Goal: Task Accomplishment & Management: Manage account settings

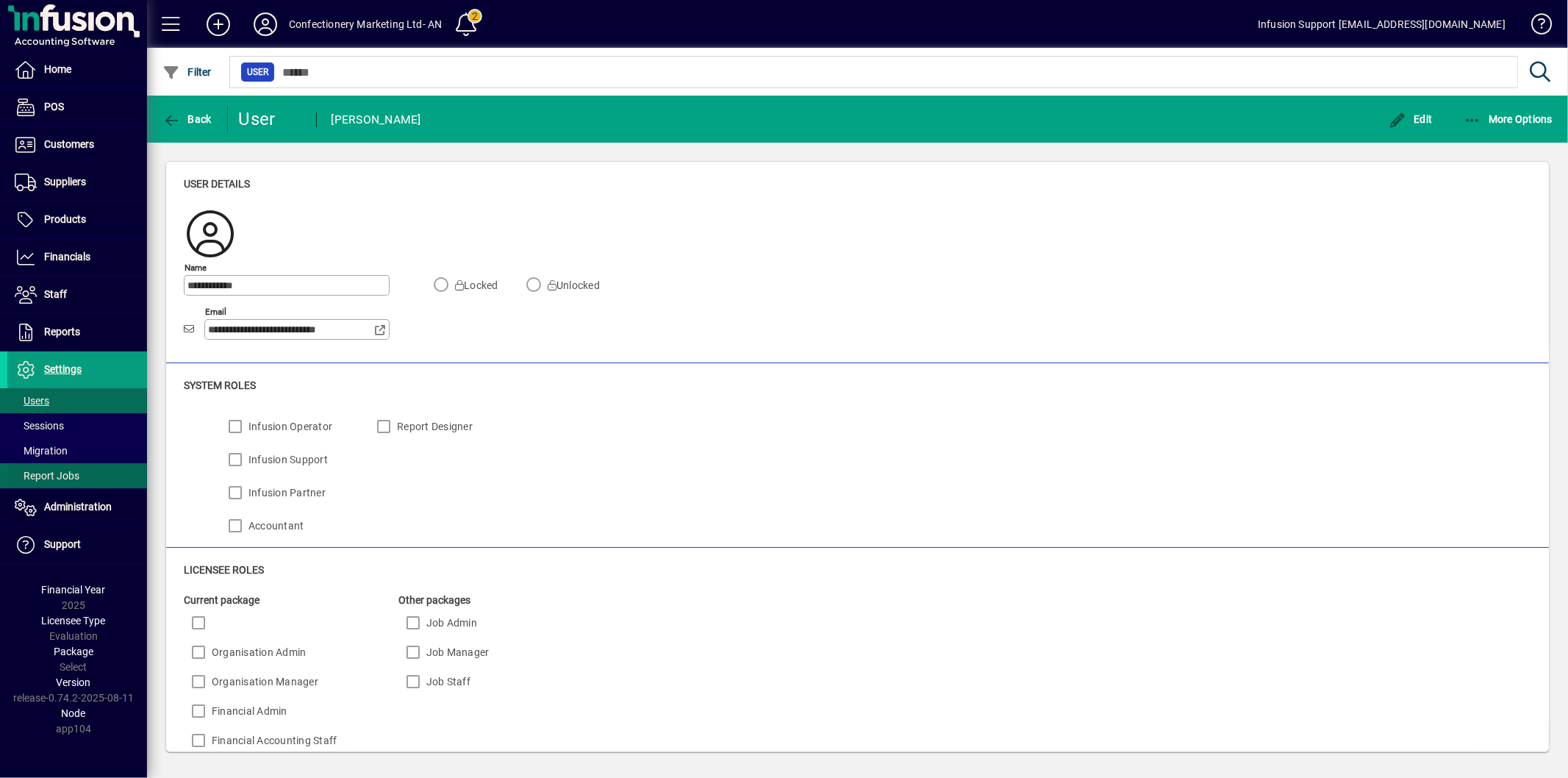
scroll to position [511, 0]
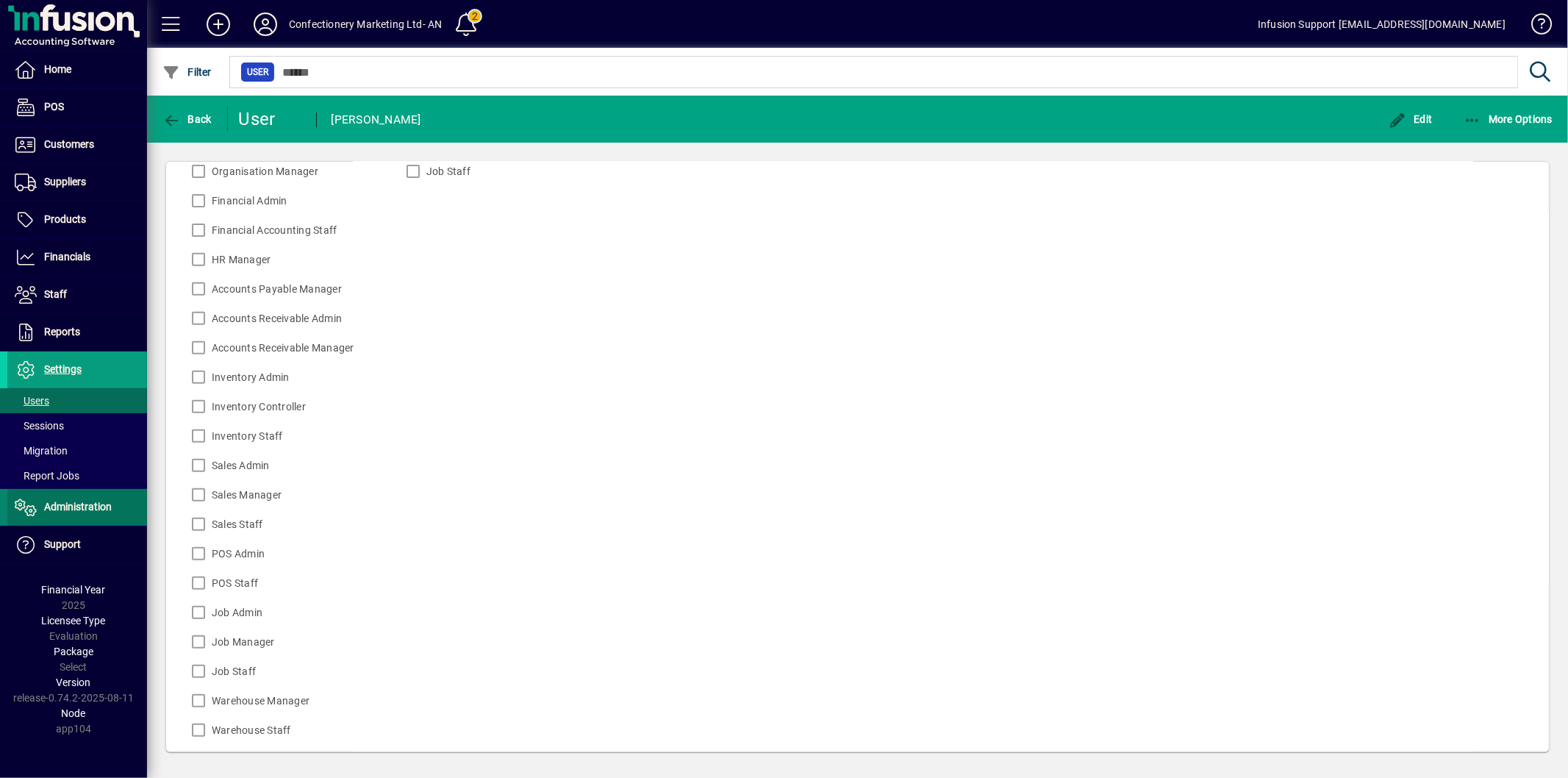
click at [78, 499] on span "Administration" at bounding box center [60, 508] width 105 height 17
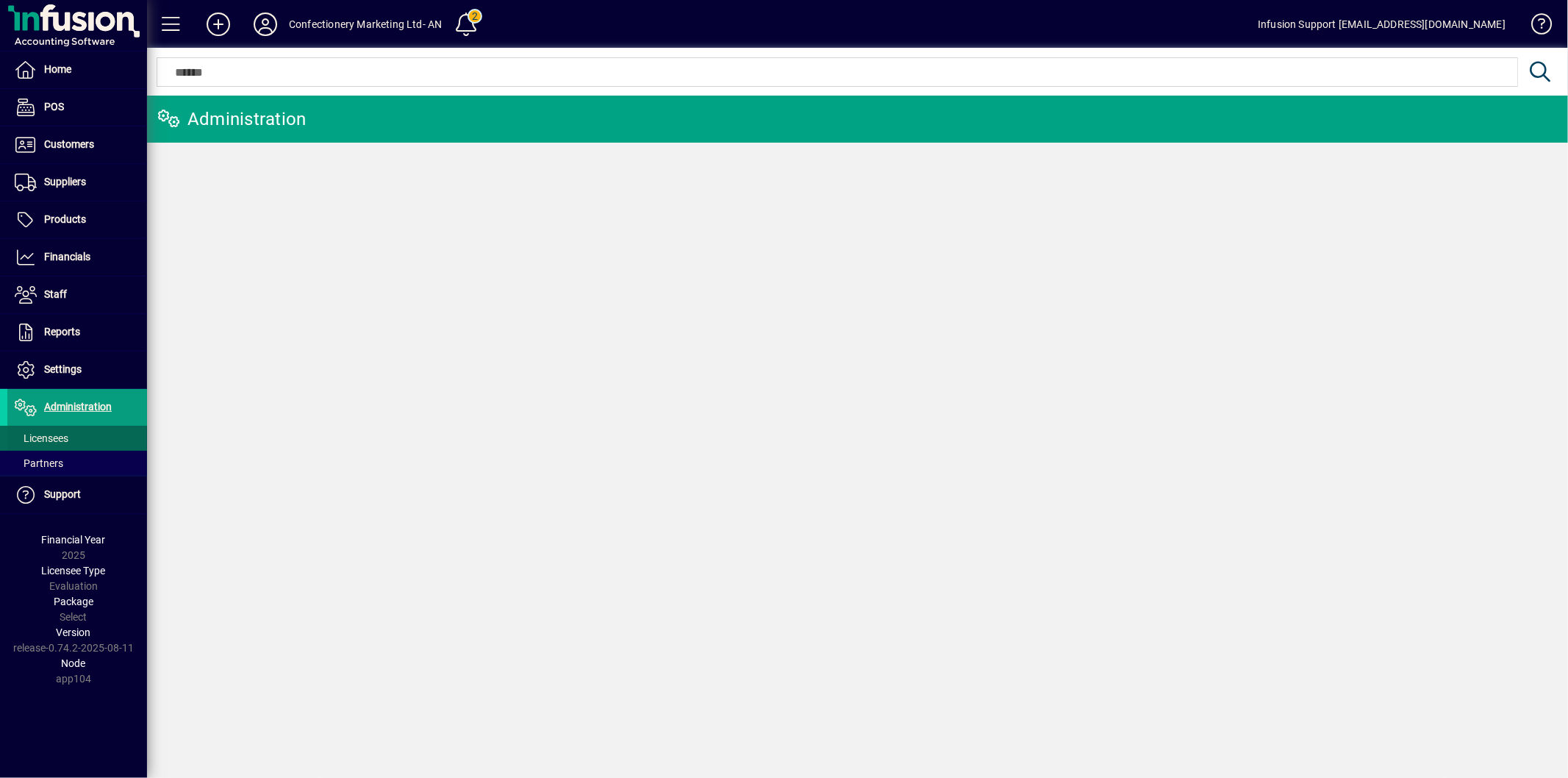
click at [84, 438] on span at bounding box center [77, 438] width 139 height 35
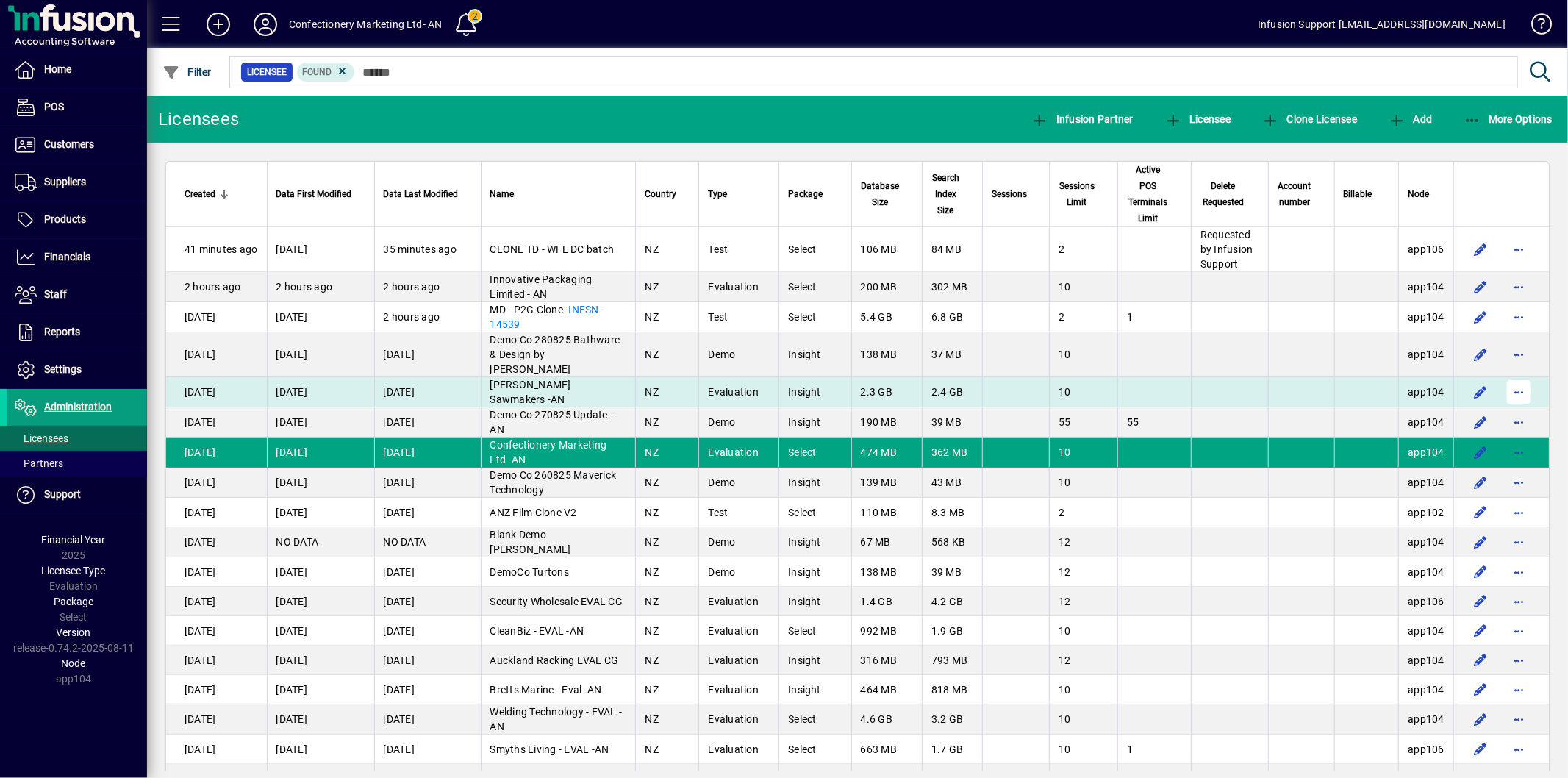
click at [1508, 374] on span "button" at bounding box center [1519, 391] width 35 height 35
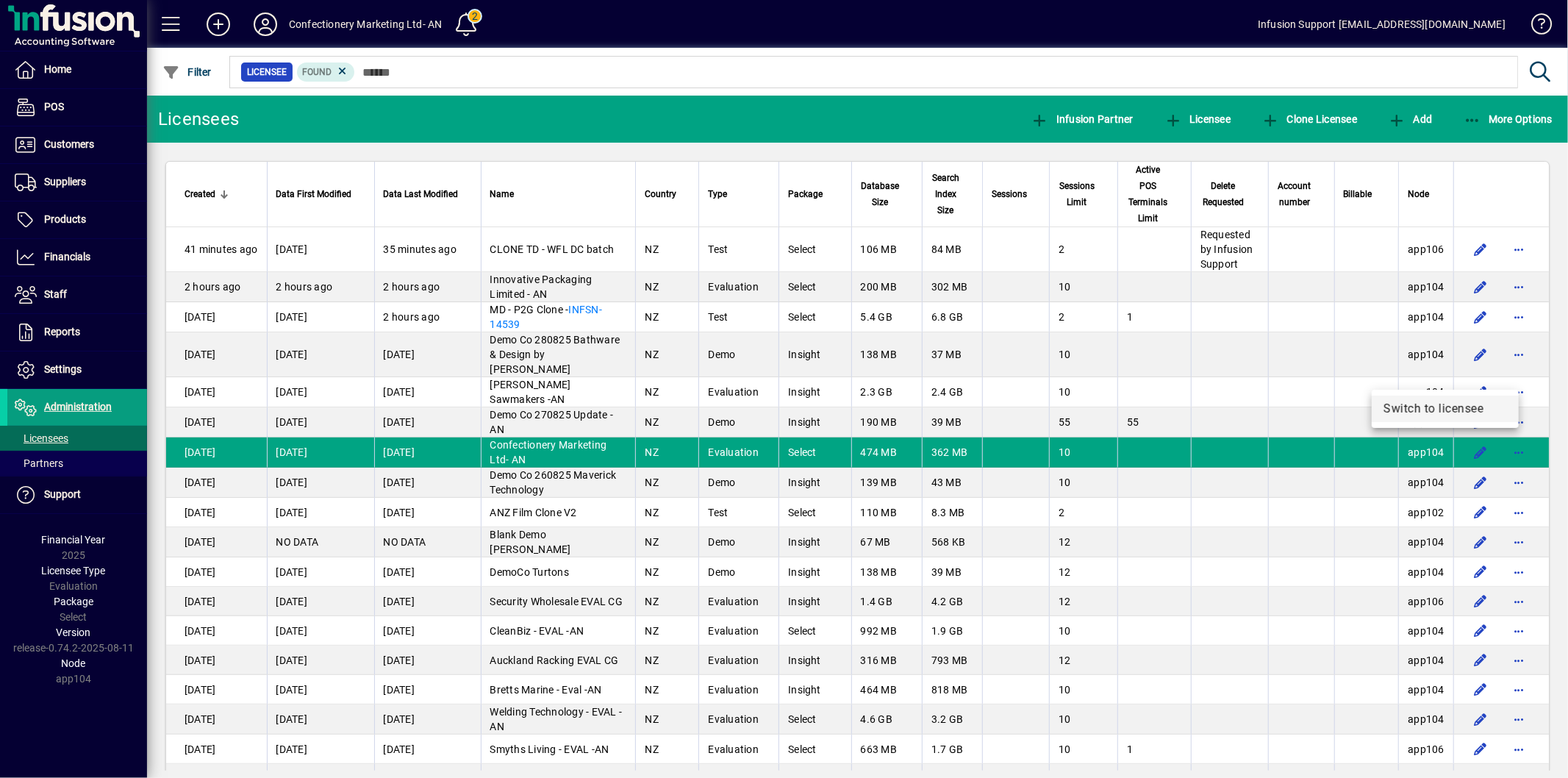
click at [1420, 409] on span "Switch to licensee" at bounding box center [1446, 409] width 124 height 17
